Goal: Task Accomplishment & Management: Use online tool/utility

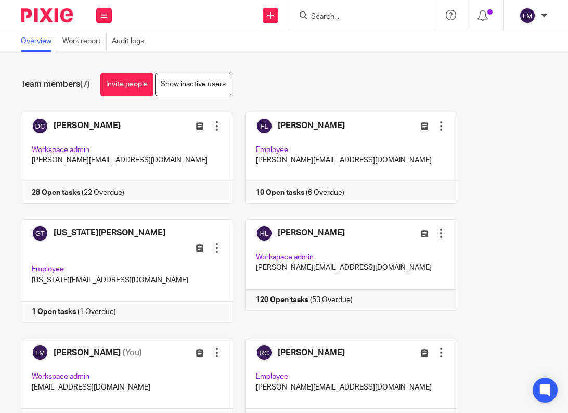
scroll to position [5, 0]
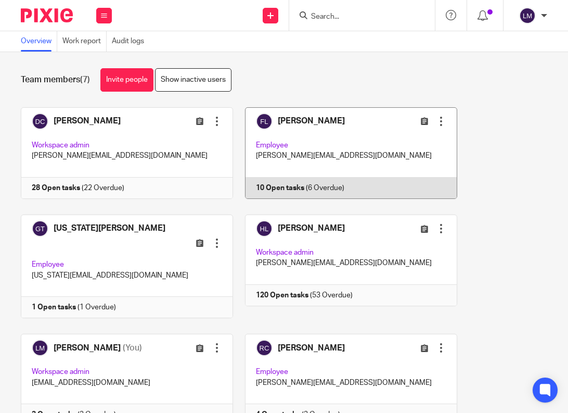
click at [312, 138] on link at bounding box center [345, 153] width 224 height 92
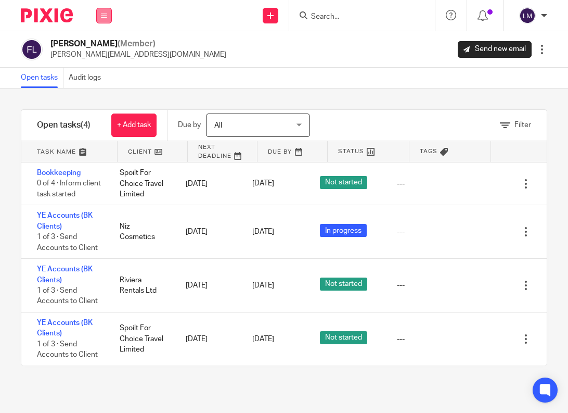
click at [106, 12] on icon at bounding box center [104, 15] width 6 height 6
click at [103, 93] on link "Team" at bounding box center [99, 94] width 18 height 7
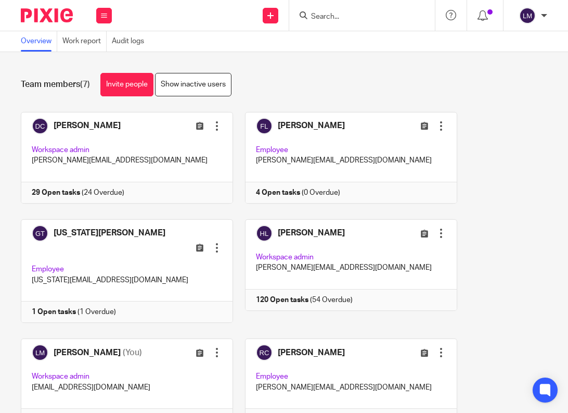
click at [91, 144] on link at bounding box center [121, 158] width 224 height 92
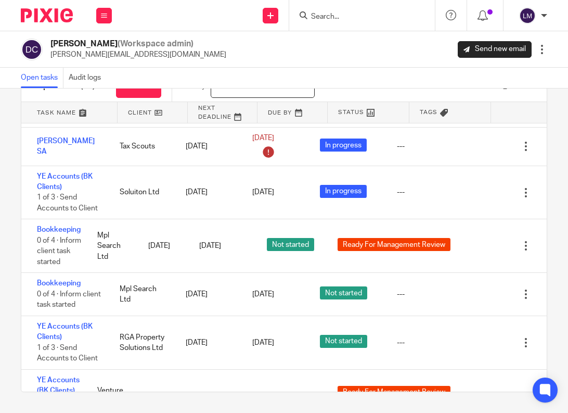
scroll to position [1014, 0]
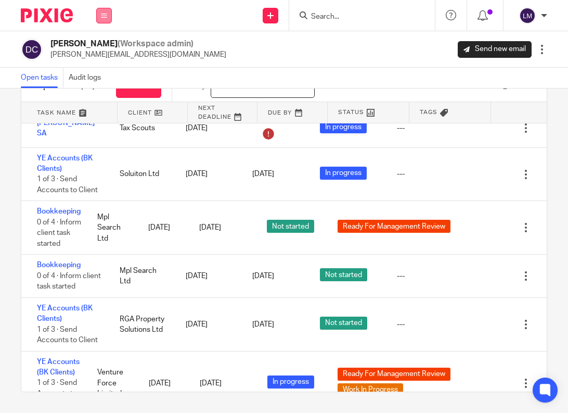
click at [105, 15] on icon at bounding box center [104, 15] width 6 height 6
click at [103, 92] on link "Team" at bounding box center [99, 94] width 18 height 7
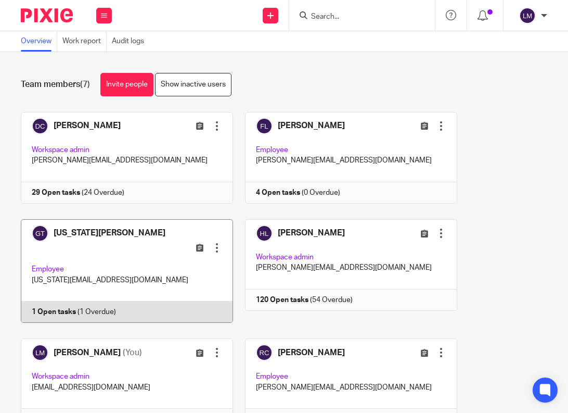
click at [110, 242] on link at bounding box center [121, 271] width 224 height 104
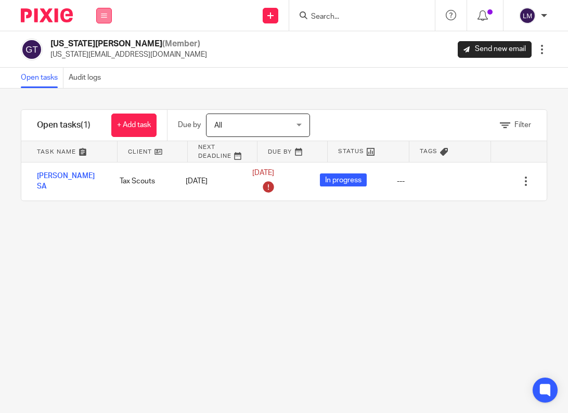
click at [105, 12] on icon at bounding box center [104, 15] width 6 height 6
click at [101, 94] on link "Team" at bounding box center [99, 94] width 18 height 7
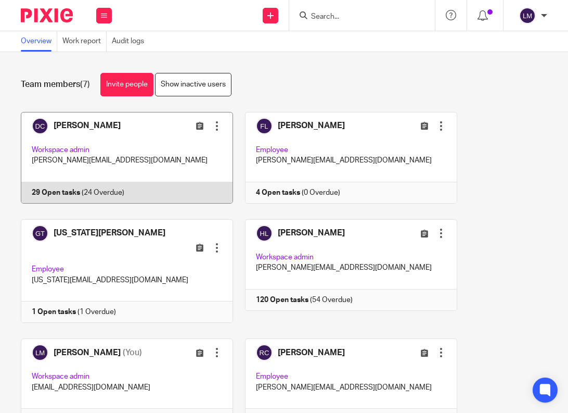
click at [81, 138] on link at bounding box center [121, 158] width 224 height 92
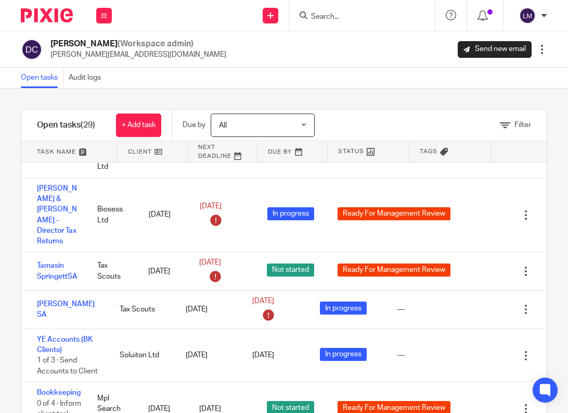
scroll to position [874, 0]
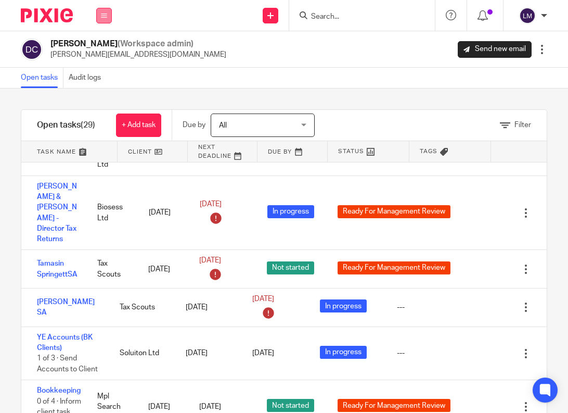
click at [100, 9] on button at bounding box center [104, 16] width 16 height 16
click at [101, 95] on link "Team" at bounding box center [99, 94] width 18 height 7
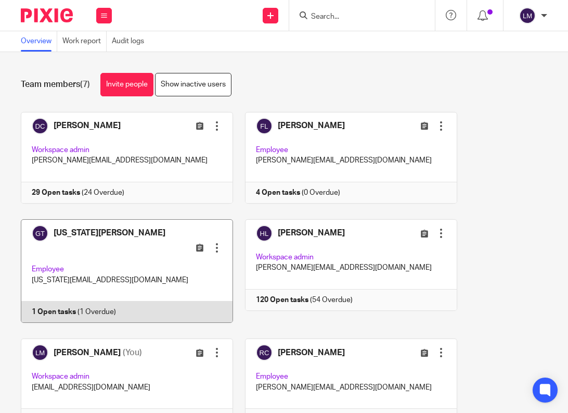
click at [96, 252] on link at bounding box center [121, 271] width 224 height 104
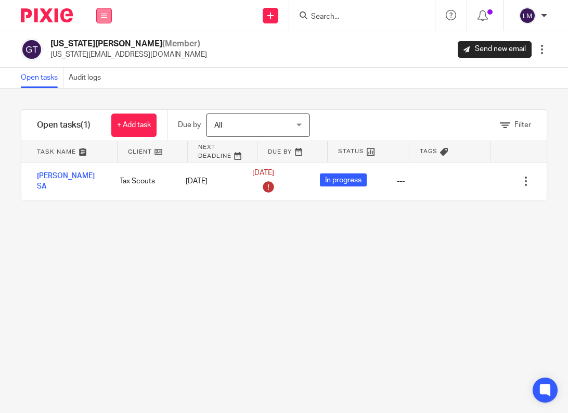
click at [99, 13] on button at bounding box center [104, 16] width 16 height 16
click at [101, 91] on link "Team" at bounding box center [99, 94] width 18 height 7
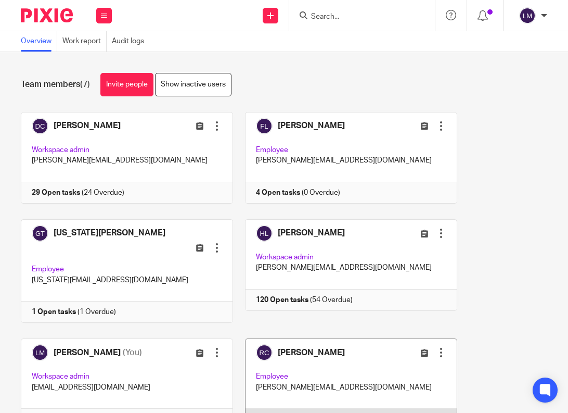
click at [374, 367] on link at bounding box center [345, 384] width 224 height 92
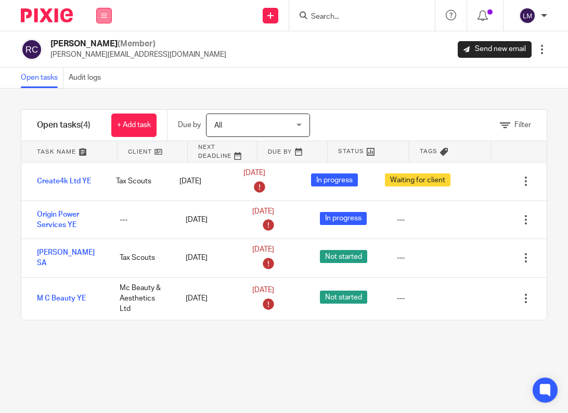
click at [104, 12] on icon at bounding box center [104, 15] width 6 height 6
click at [104, 92] on link "Team" at bounding box center [99, 94] width 18 height 7
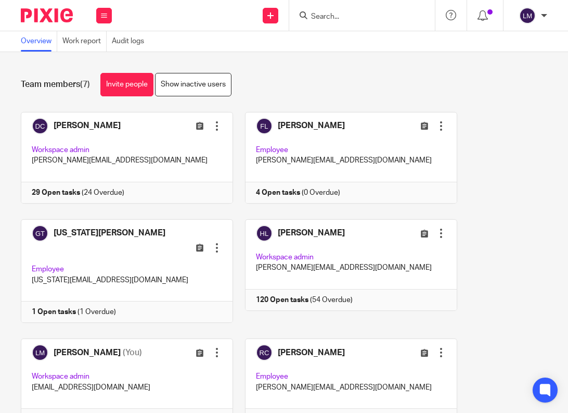
scroll to position [149, 0]
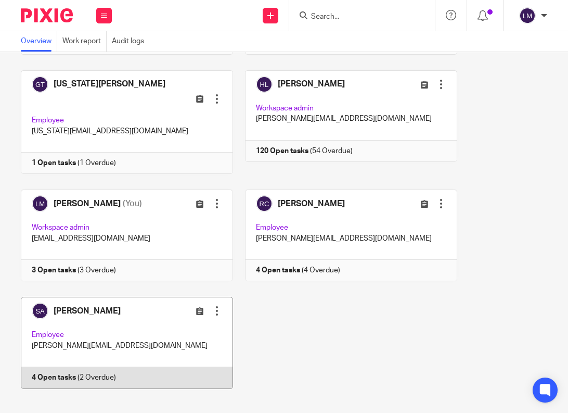
click at [116, 320] on link at bounding box center [121, 343] width 224 height 92
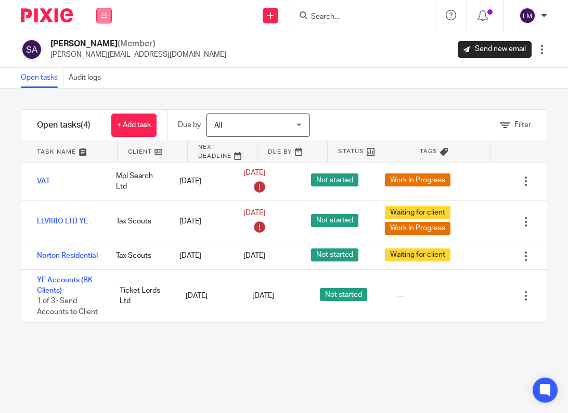
click at [103, 13] on icon at bounding box center [104, 15] width 6 height 6
click at [103, 94] on link "Team" at bounding box center [99, 94] width 18 height 7
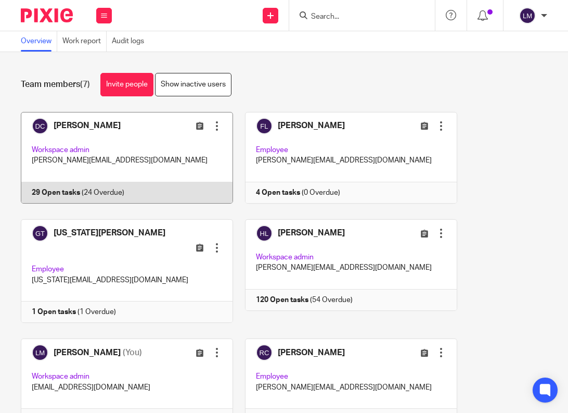
click at [98, 148] on link at bounding box center [121, 158] width 224 height 92
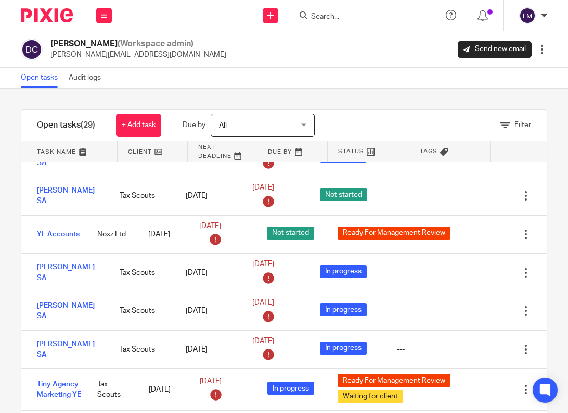
scroll to position [492, 0]
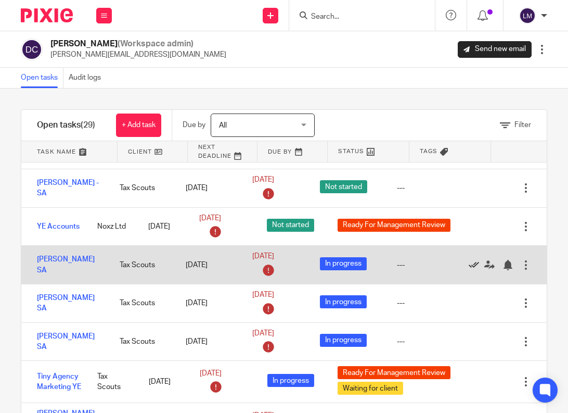
click at [474, 260] on icon at bounding box center [474, 265] width 10 height 10
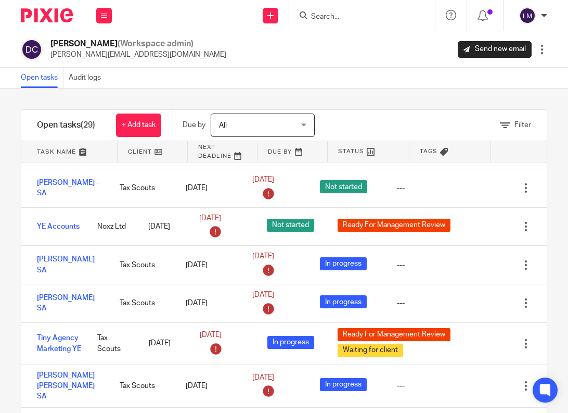
click at [338, 16] on input "Search" at bounding box center [357, 16] width 94 height 9
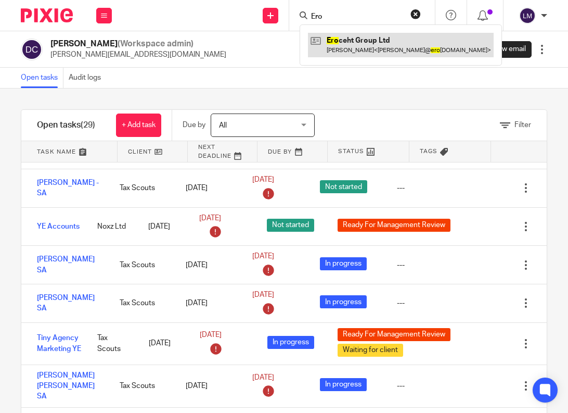
type input "Ero"
click at [356, 39] on link at bounding box center [401, 45] width 186 height 24
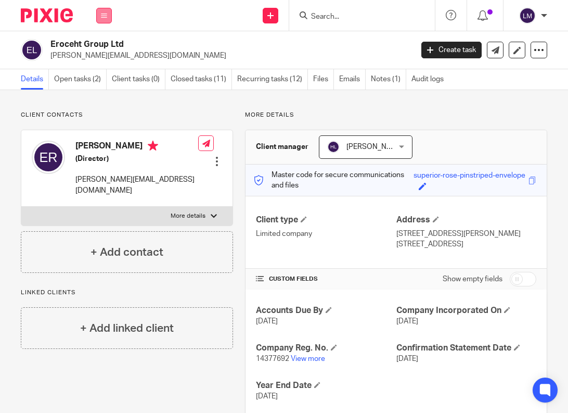
click at [103, 15] on icon at bounding box center [104, 15] width 6 height 6
click at [101, 92] on link "Team" at bounding box center [98, 94] width 17 height 7
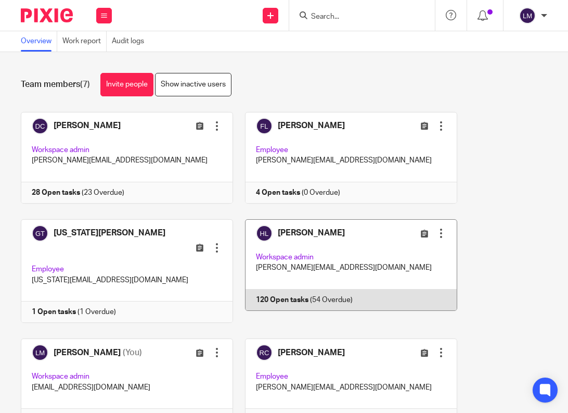
click at [333, 245] on link at bounding box center [345, 271] width 224 height 104
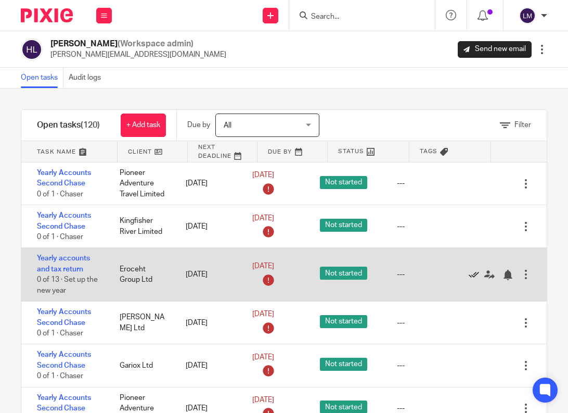
click at [473, 275] on icon at bounding box center [474, 275] width 10 height 10
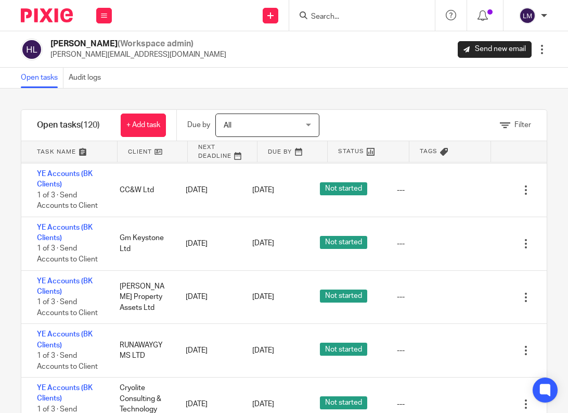
scroll to position [39, 0]
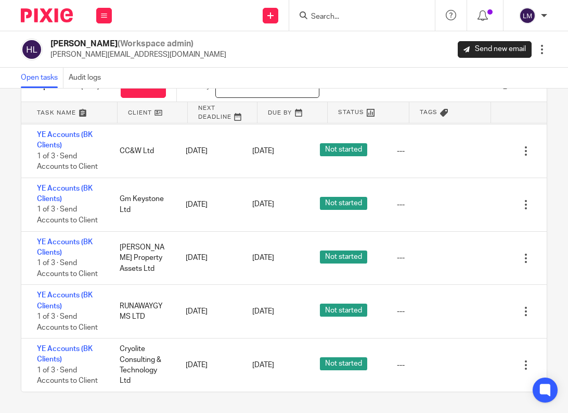
click at [350, 19] on input "Search" at bounding box center [357, 16] width 94 height 9
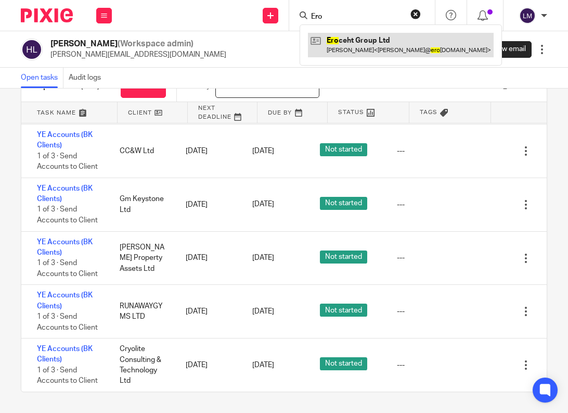
type input "Ero"
click at [375, 40] on link at bounding box center [401, 45] width 186 height 24
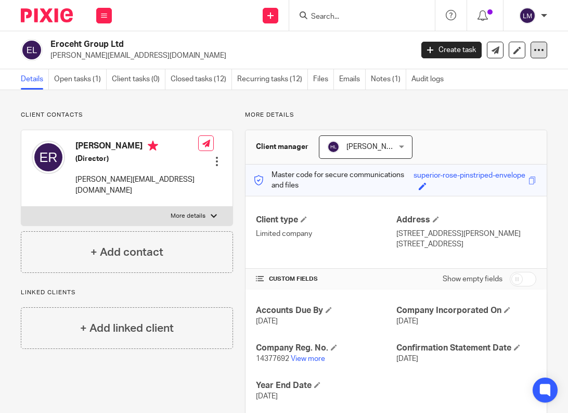
click at [540, 50] on icon at bounding box center [539, 50] width 10 height 10
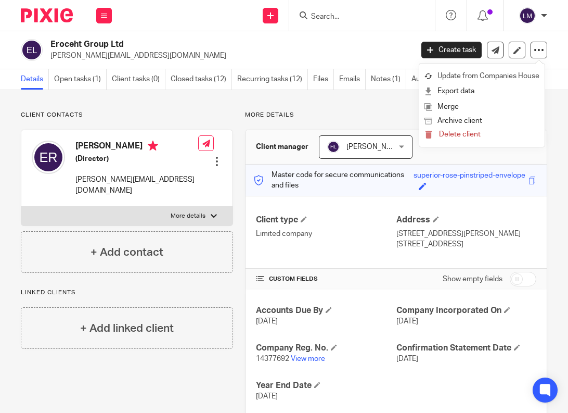
click at [501, 77] on link "Update from Companies House" at bounding box center [482, 76] width 115 height 15
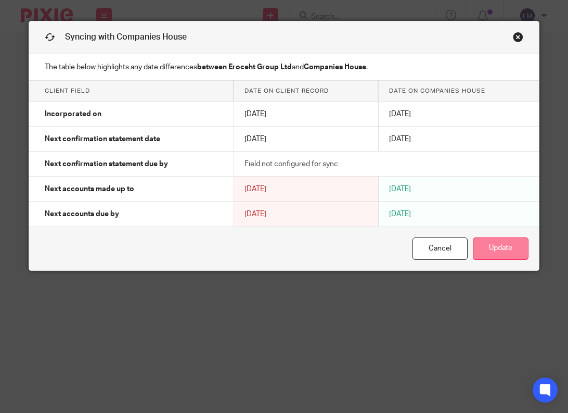
click at [514, 253] on button "Update" at bounding box center [501, 248] width 56 height 22
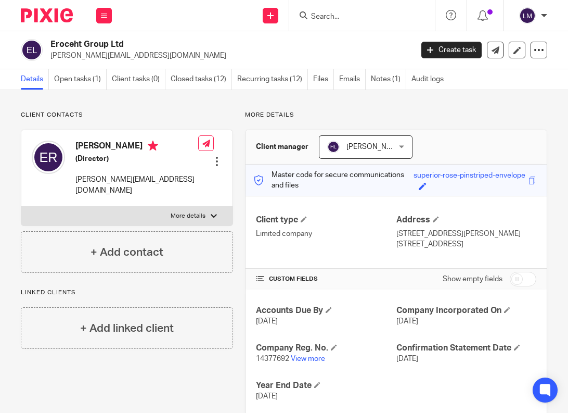
click at [377, 20] on input "Search" at bounding box center [357, 16] width 94 height 9
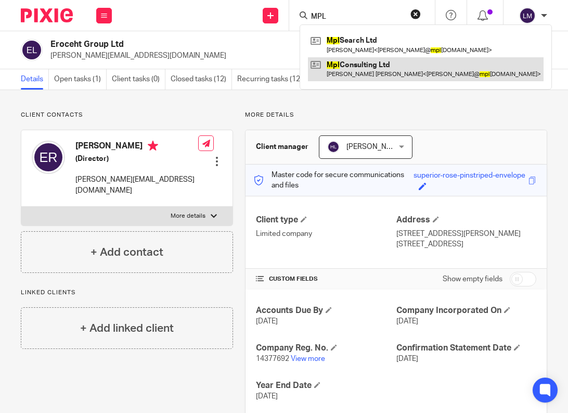
type input "MPL"
click at [382, 65] on link at bounding box center [426, 69] width 236 height 24
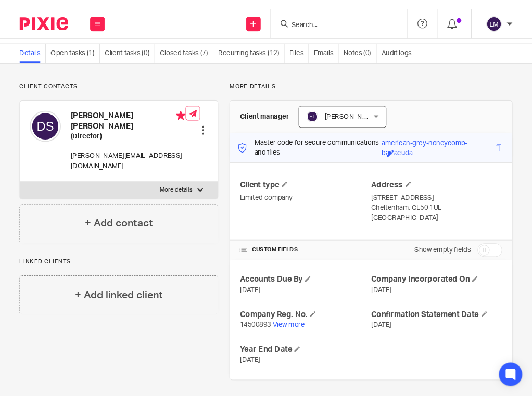
scroll to position [32, 0]
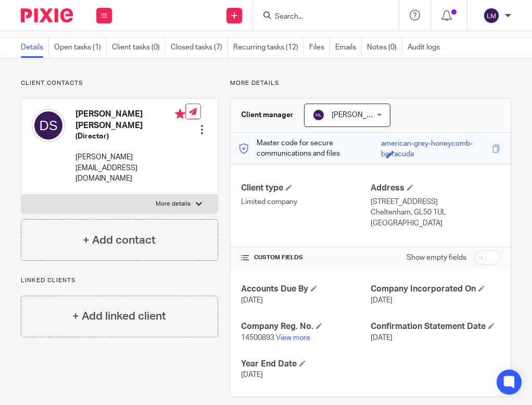
click at [319, 16] on input "Search" at bounding box center [321, 16] width 94 height 9
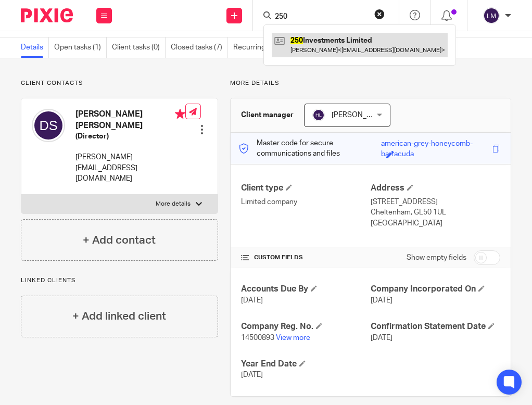
type input "250"
click at [340, 47] on link at bounding box center [360, 45] width 176 height 24
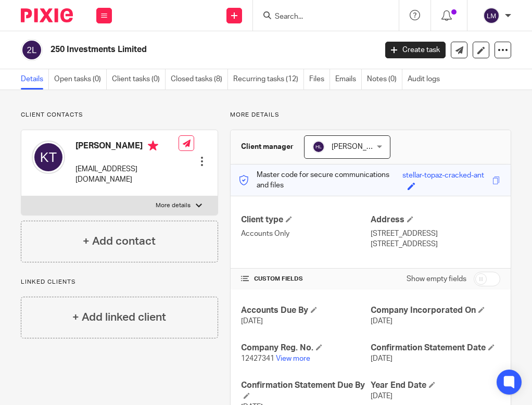
click at [326, 21] on form at bounding box center [329, 15] width 111 height 13
click at [322, 19] on input "Search" at bounding box center [321, 16] width 94 height 9
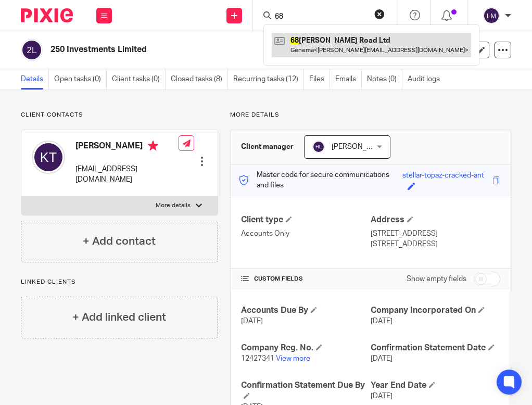
type input "68"
click at [333, 36] on link at bounding box center [371, 45] width 199 height 24
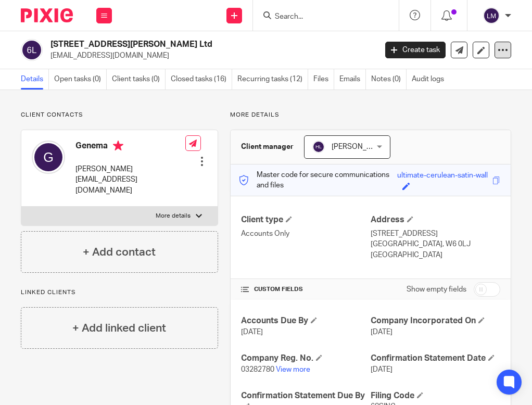
click at [499, 48] on icon at bounding box center [503, 50] width 10 height 10
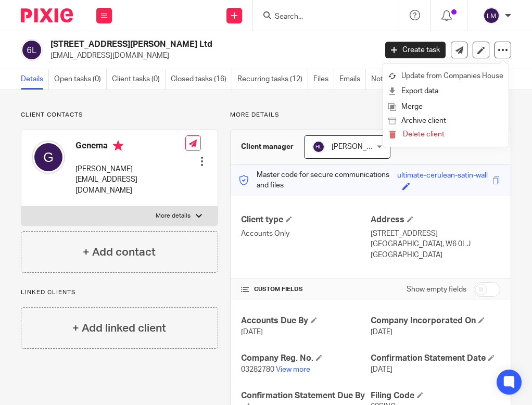
click at [463, 77] on link "Update from Companies House" at bounding box center [445, 76] width 115 height 15
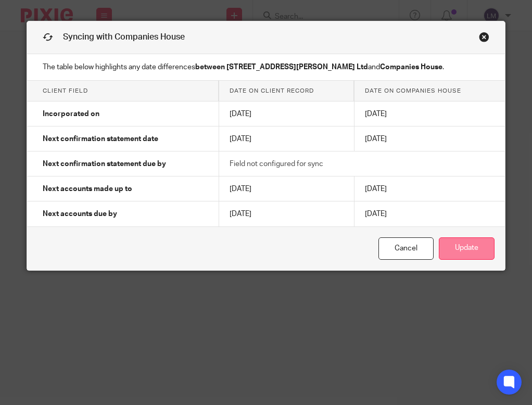
click at [467, 249] on button "Update" at bounding box center [467, 248] width 56 height 22
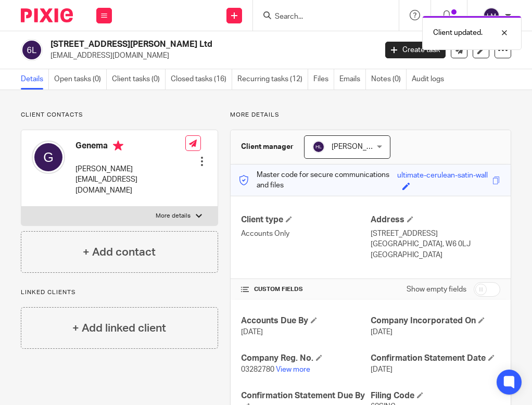
click at [315, 17] on div "Client updated." at bounding box center [394, 30] width 256 height 40
click at [311, 17] on div "Client updated." at bounding box center [394, 30] width 256 height 40
click at [282, 15] on div "Client updated." at bounding box center [394, 30] width 256 height 40
click at [282, 15] on input "Search" at bounding box center [321, 16] width 94 height 9
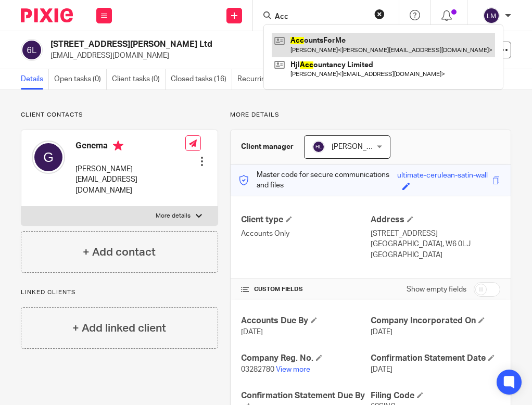
type input "Acc"
click at [324, 40] on link at bounding box center [383, 45] width 223 height 24
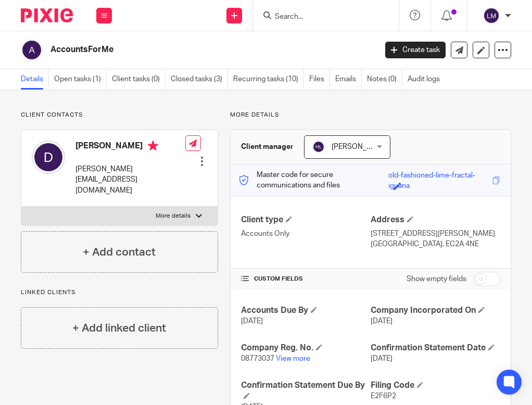
click at [306, 18] on input "Search" at bounding box center [321, 16] width 94 height 9
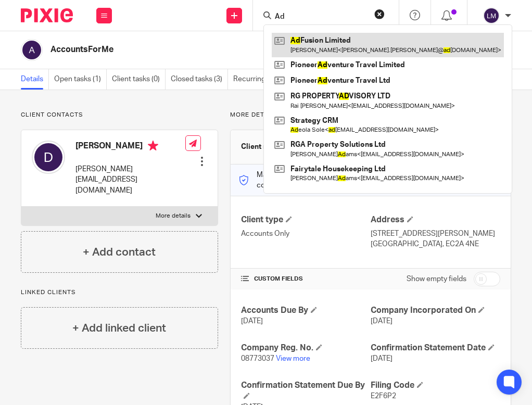
type input "Ad"
click at [329, 40] on link at bounding box center [388, 45] width 232 height 24
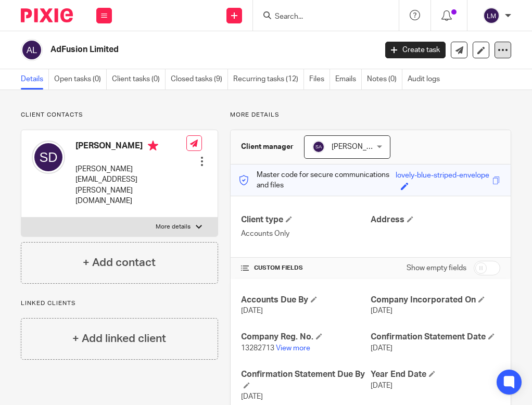
click at [500, 52] on icon at bounding box center [503, 50] width 10 height 10
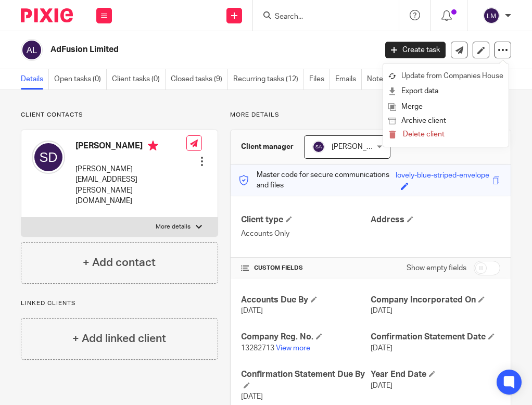
click at [467, 76] on link "Update from Companies House" at bounding box center [445, 76] width 115 height 15
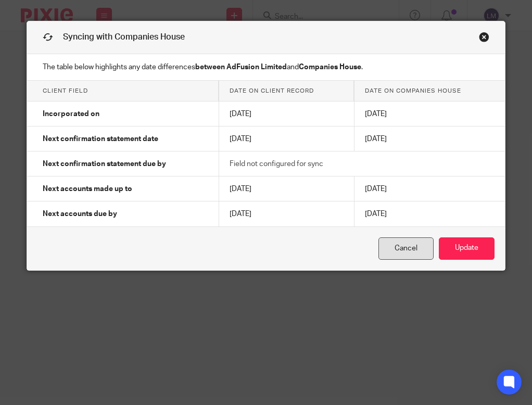
click at [409, 246] on link "Cancel" at bounding box center [405, 248] width 55 height 22
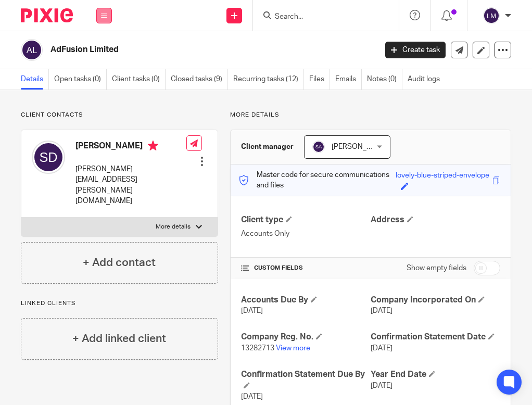
click at [108, 17] on button at bounding box center [104, 16] width 16 height 16
click at [108, 91] on li "Team" at bounding box center [104, 94] width 28 height 15
click at [96, 94] on link "Team" at bounding box center [98, 94] width 17 height 7
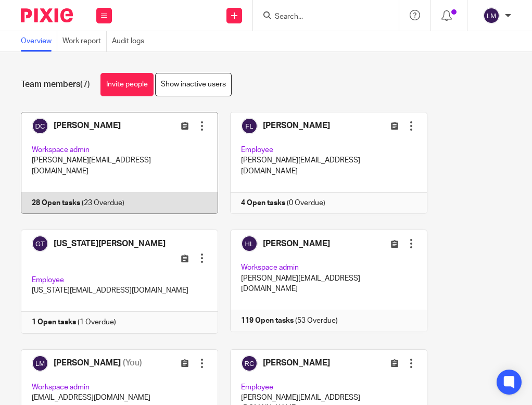
click at [101, 139] on link at bounding box center [113, 163] width 209 height 102
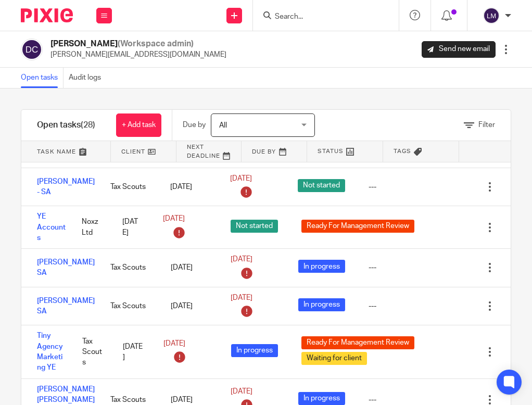
scroll to position [601, 0]
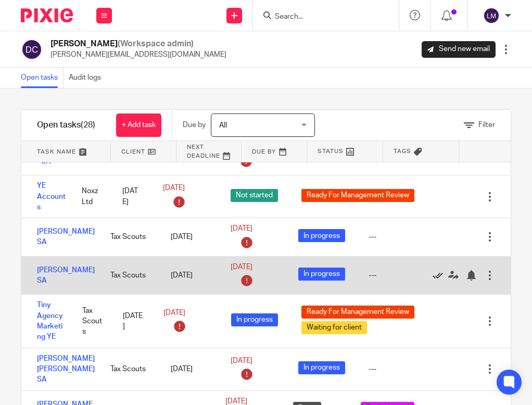
click at [435, 270] on icon at bounding box center [438, 275] width 10 height 10
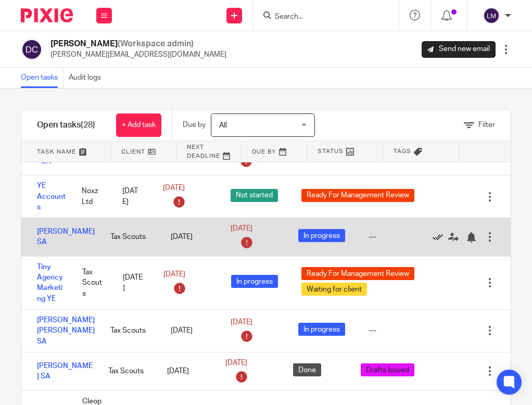
click at [439, 232] on icon at bounding box center [438, 237] width 10 height 10
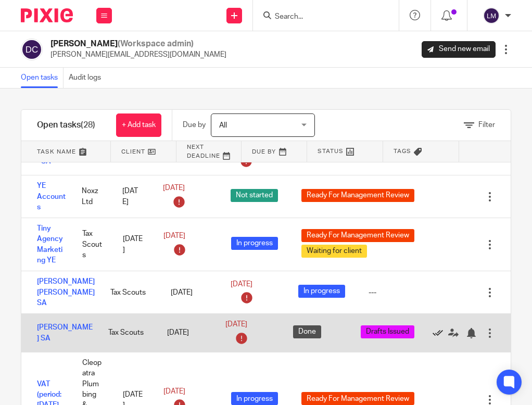
click at [438, 328] on icon at bounding box center [438, 333] width 10 height 10
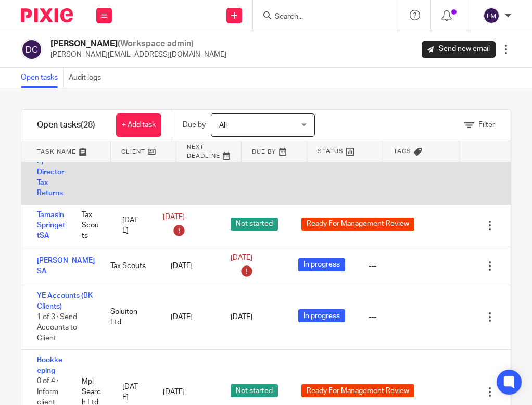
scroll to position [912, 0]
